Goal: Check status: Check status

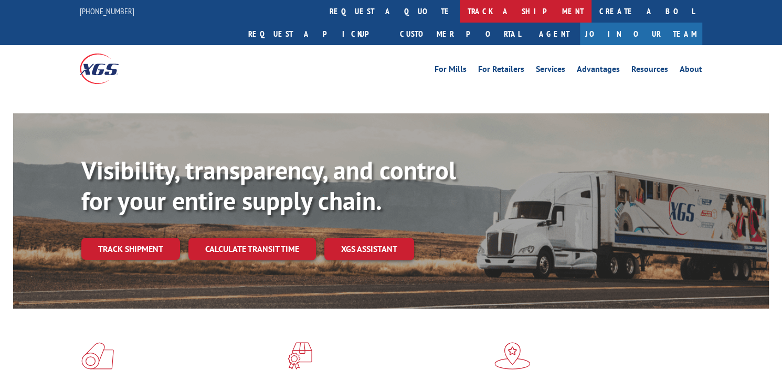
click at [460, 11] on link "track a shipment" at bounding box center [526, 11] width 132 height 23
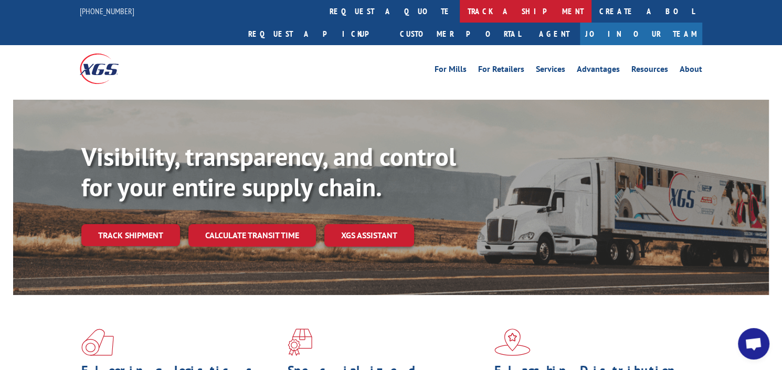
click at [460, 8] on link "track a shipment" at bounding box center [526, 11] width 132 height 23
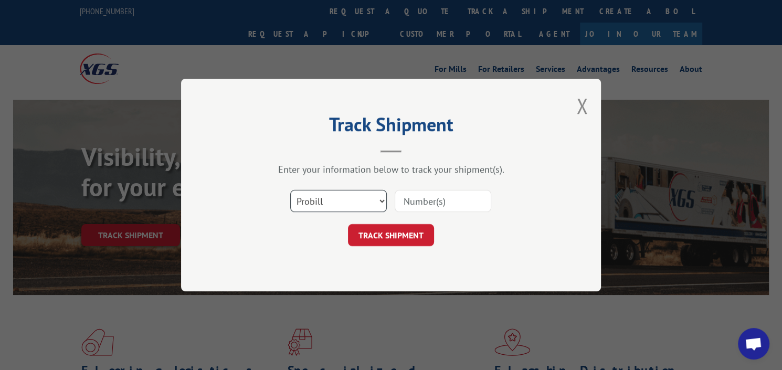
drag, startPoint x: 331, startPoint y: 206, endPoint x: 330, endPoint y: 212, distance: 5.9
click at [331, 209] on select "Select category... Probill BOL PO" at bounding box center [338, 201] width 97 height 22
select select "bol"
click at [290, 190] on select "Select category... Probill BOL PO" at bounding box center [338, 201] width 97 height 22
click at [415, 199] on input at bounding box center [443, 201] width 97 height 22
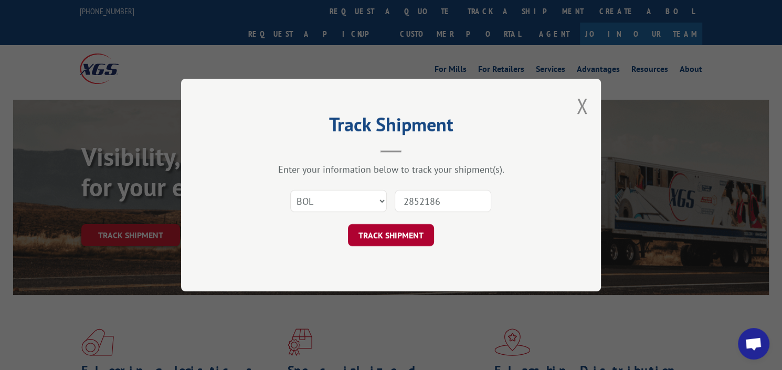
type input "2852186"
click at [406, 233] on button "TRACK SHIPMENT" at bounding box center [391, 235] width 86 height 22
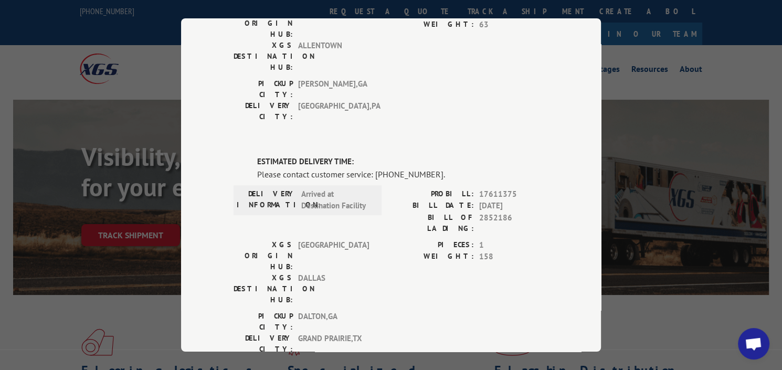
scroll to position [431, 0]
